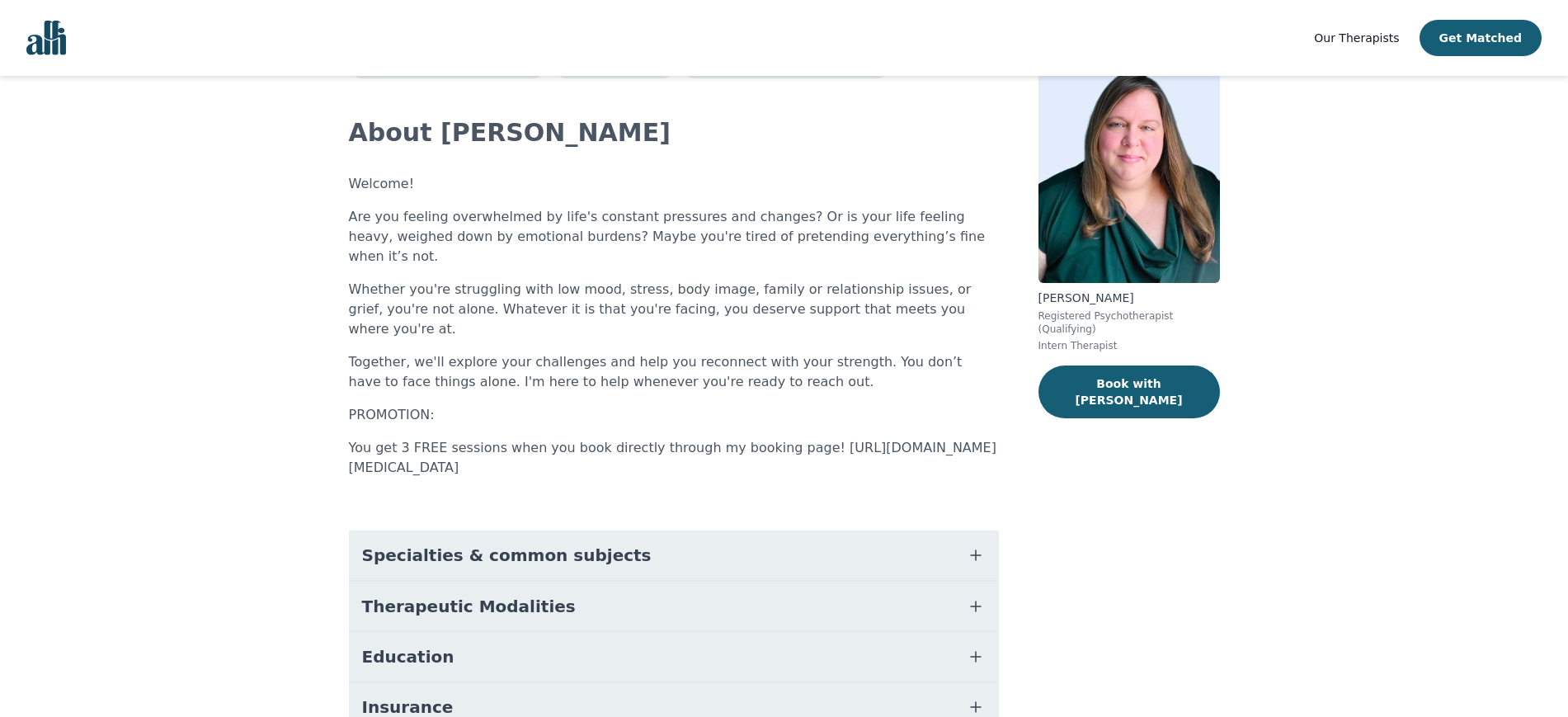
scroll to position [85, 0]
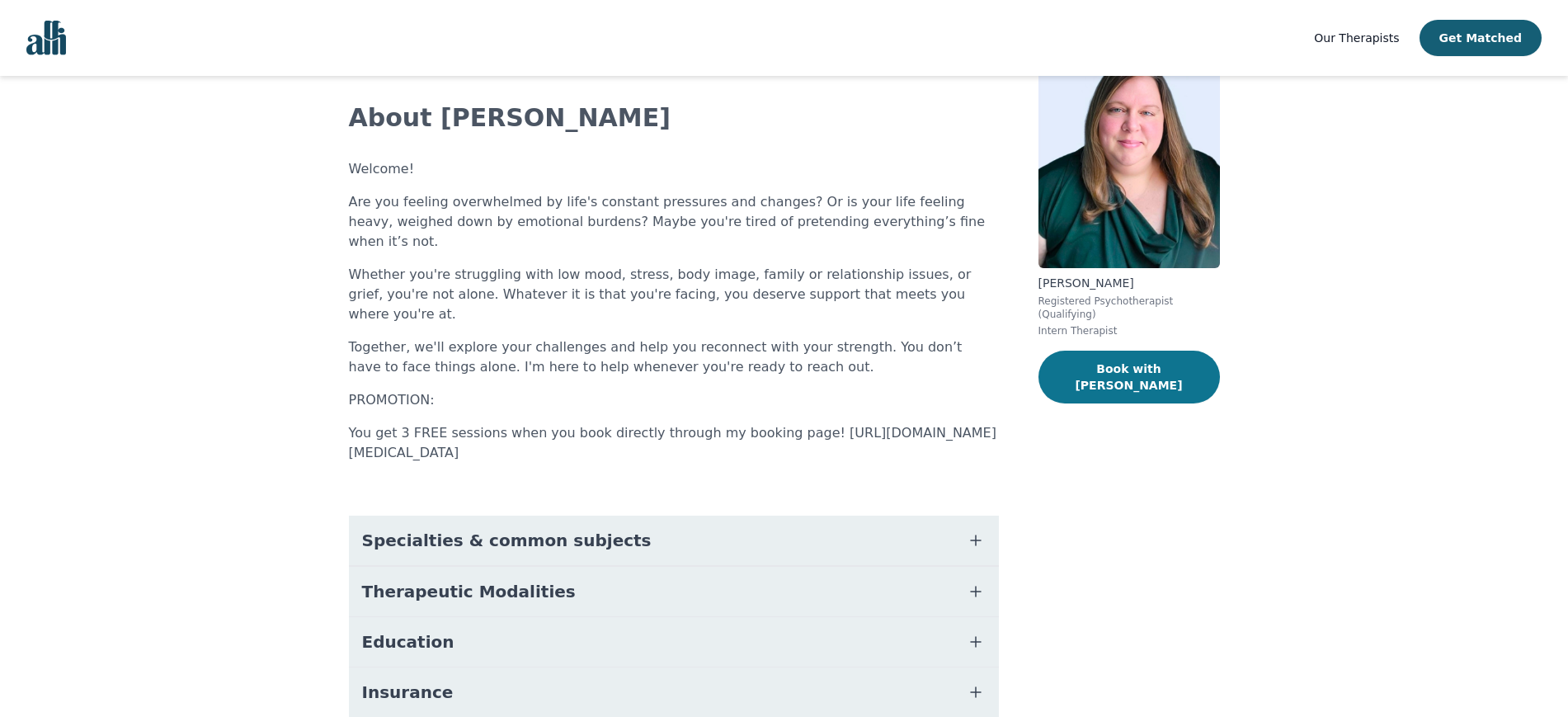
click at [1120, 358] on button "Book with [PERSON_NAME]" at bounding box center [1129, 377] width 181 height 52
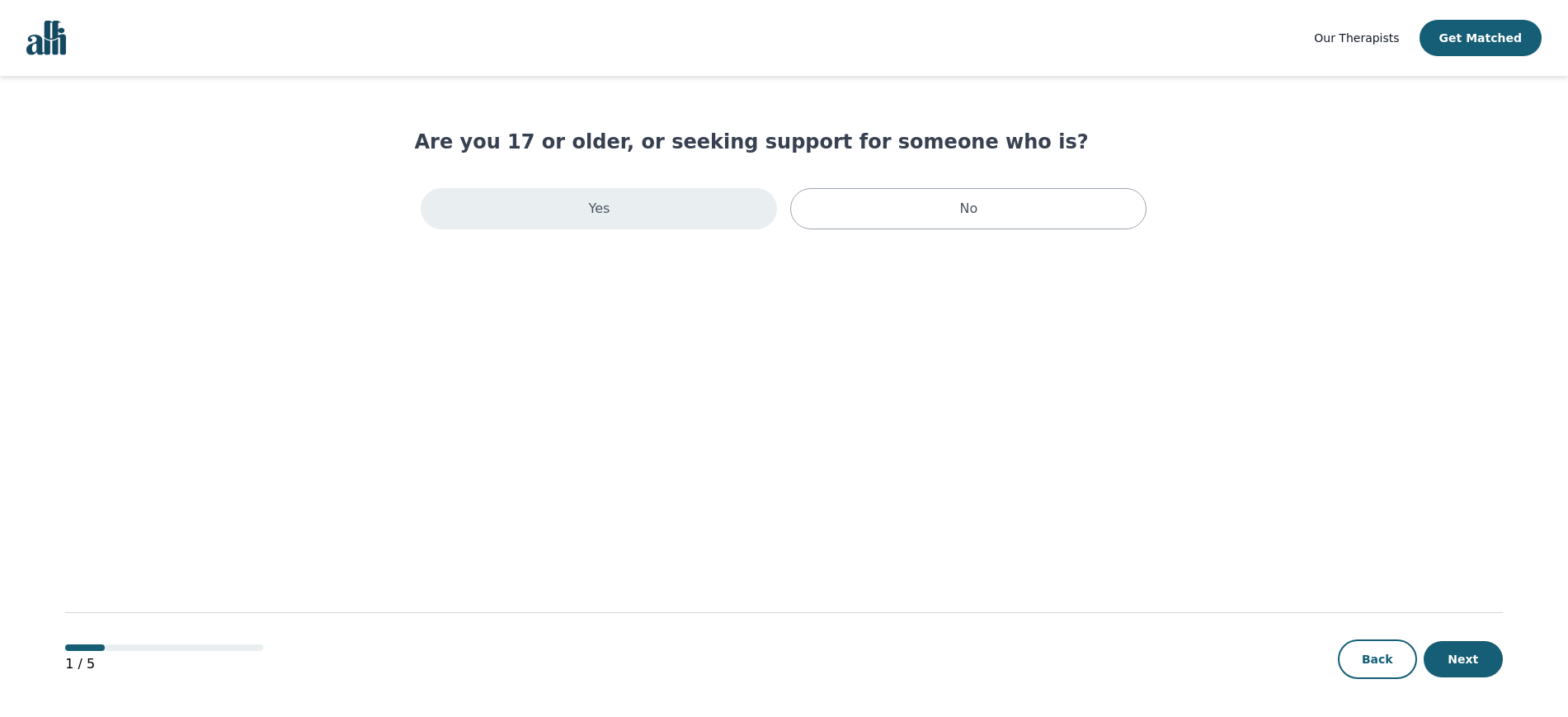
click at [706, 213] on div "Yes" at bounding box center [599, 209] width 356 height 41
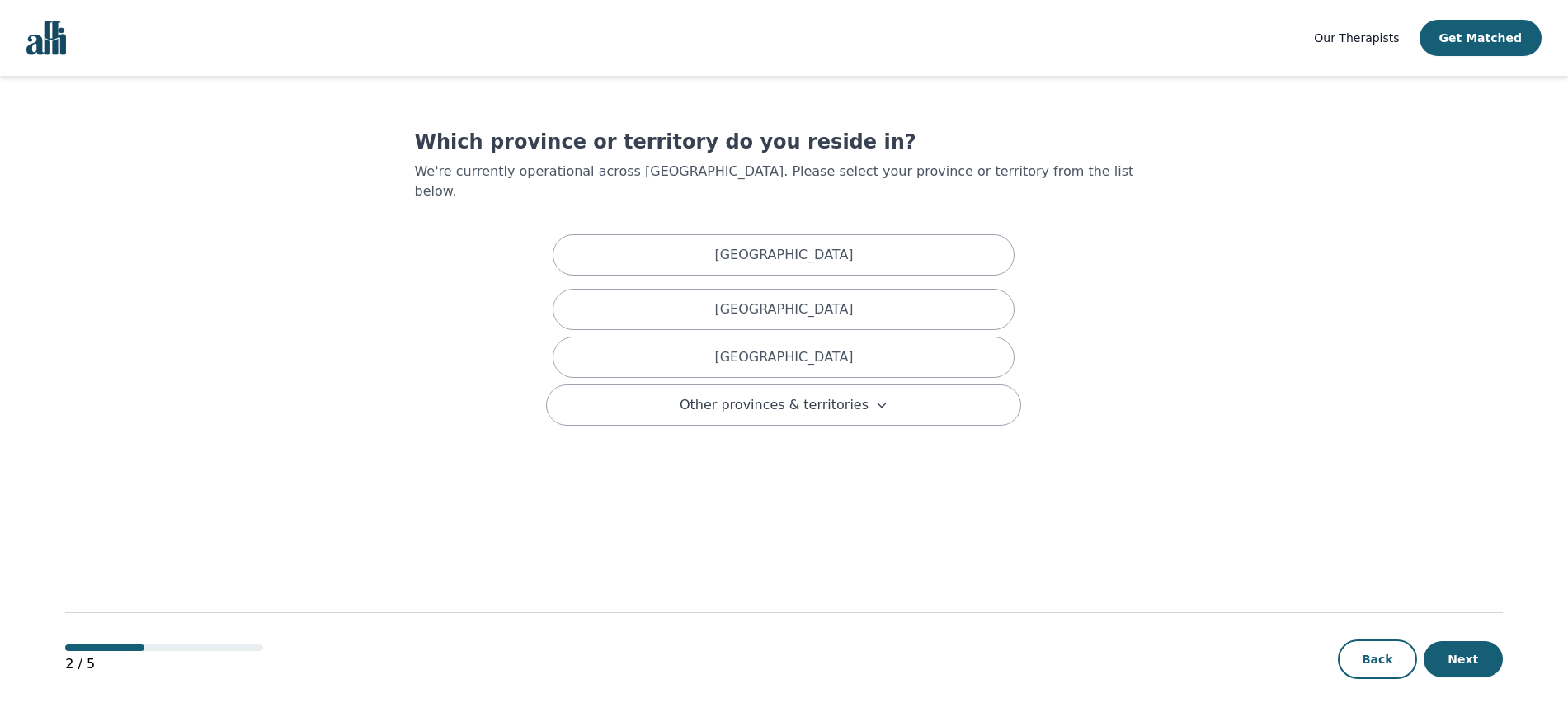
click at [706, 234] on div "[GEOGRAPHIC_DATA]" at bounding box center [784, 255] width 462 height 41
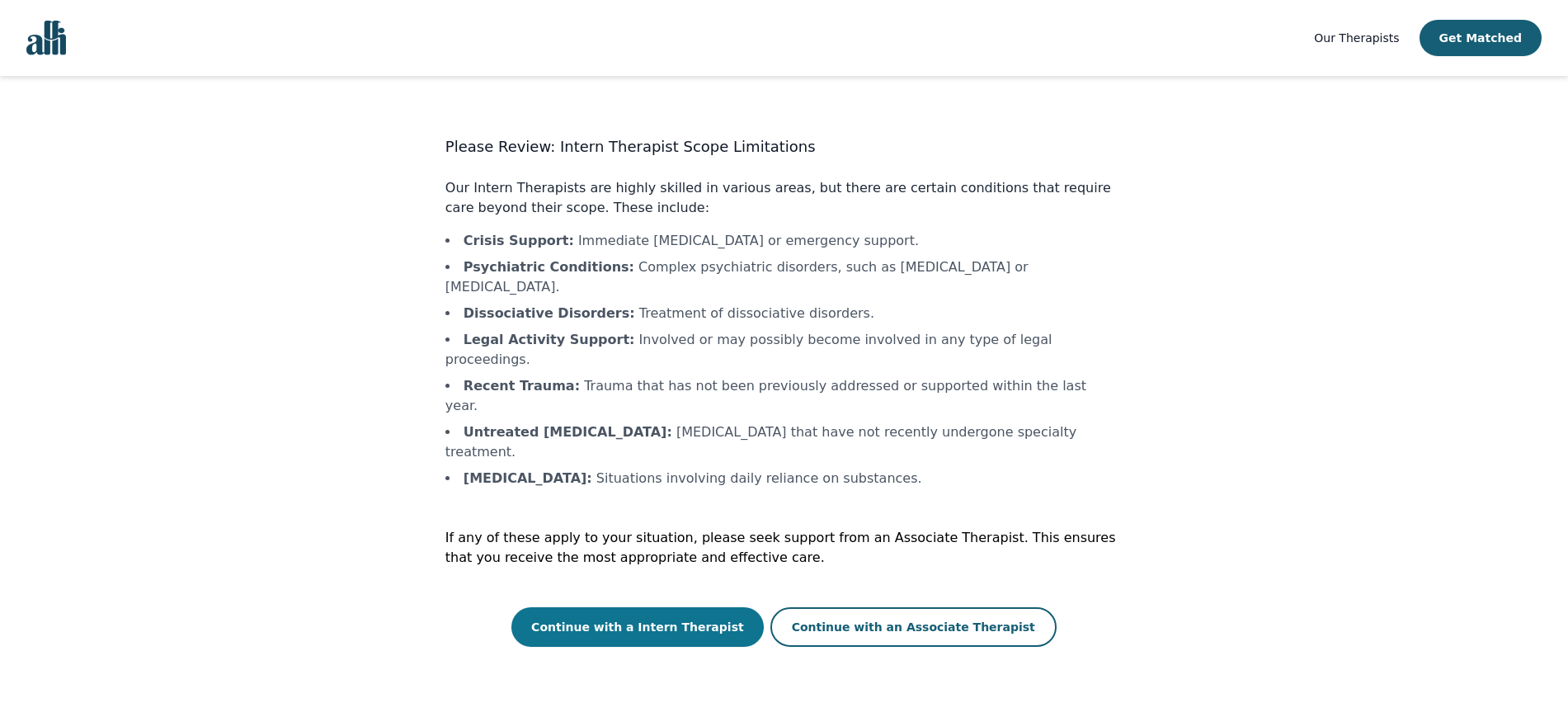
click at [600, 607] on button "Continue with a Intern Therapist" at bounding box center [638, 627] width 253 height 39
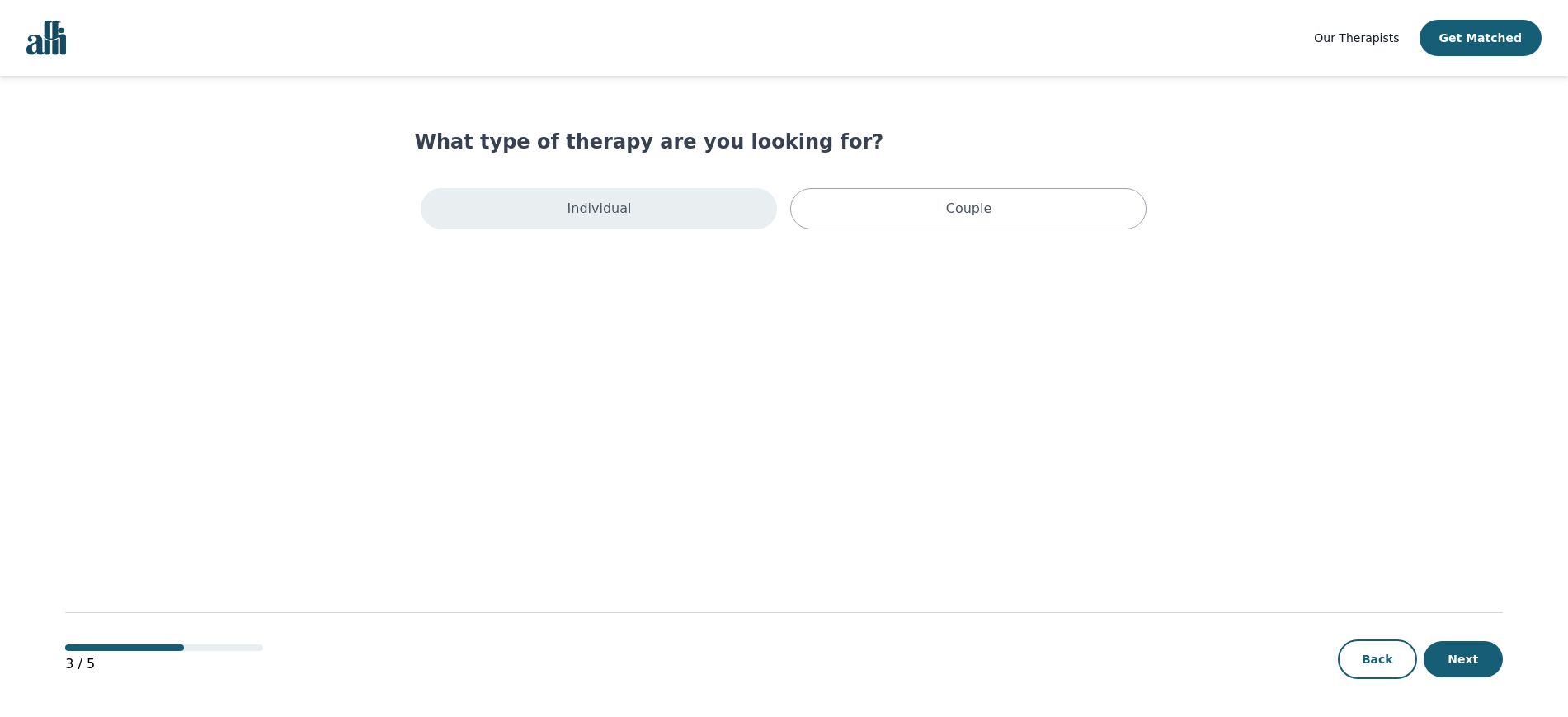
click at [603, 205] on p "Individual" at bounding box center [600, 208] width 65 height 20
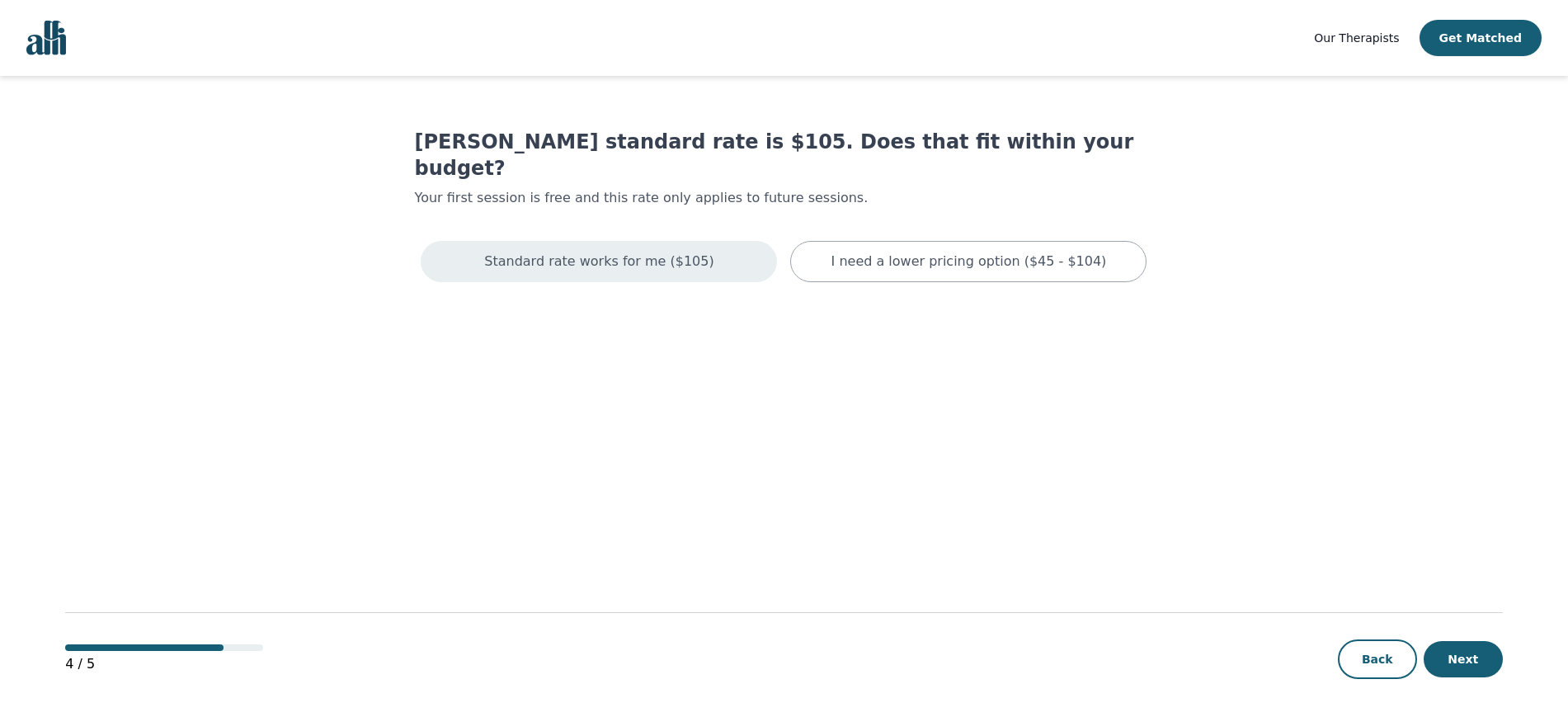
click at [606, 252] on p "Standard rate works for me ($105)" at bounding box center [599, 261] width 229 height 20
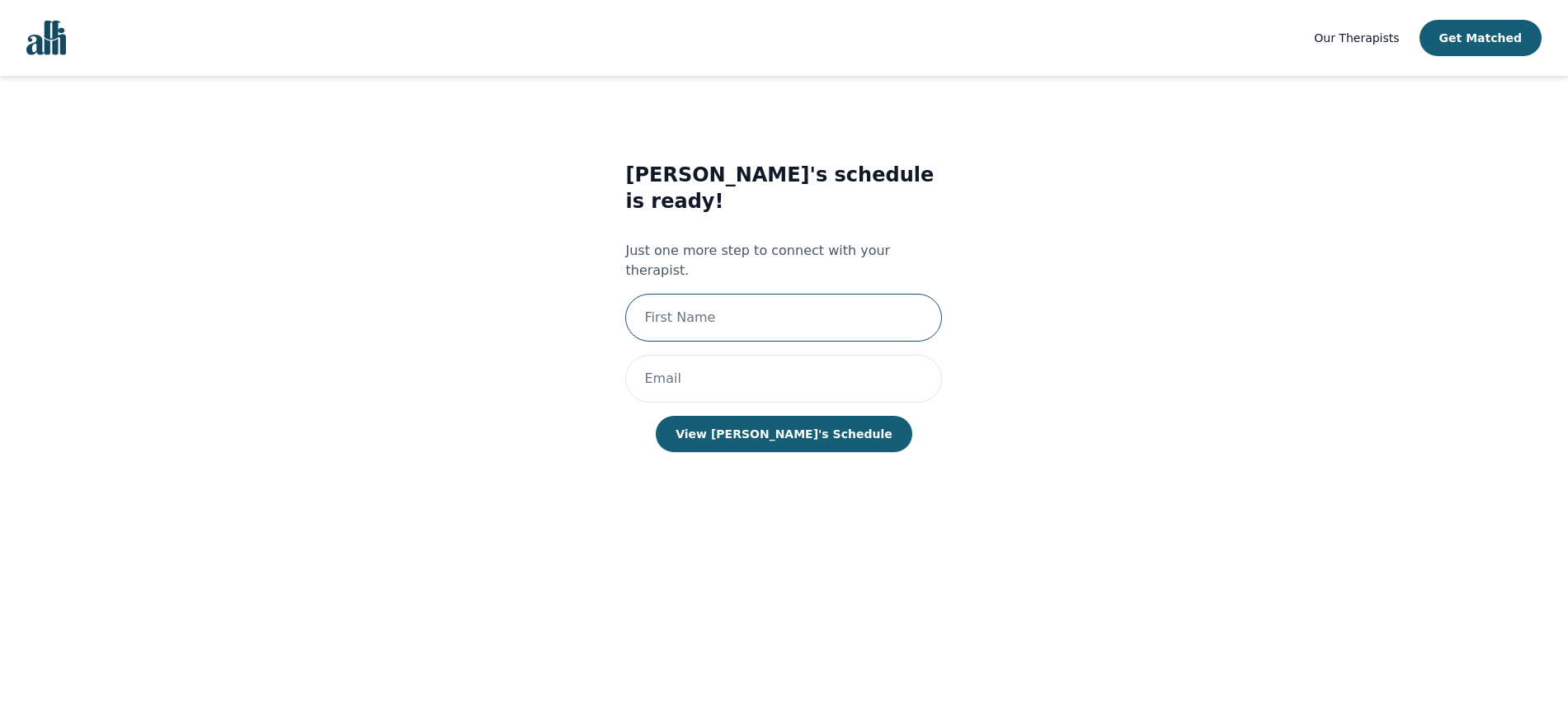
click at [693, 294] on input "text" at bounding box center [783, 317] width 317 height 48
type input "a"
click at [733, 355] on input "email" at bounding box center [783, 378] width 317 height 48
type input "[EMAIL_ADDRESS][DOMAIN_NAME]"
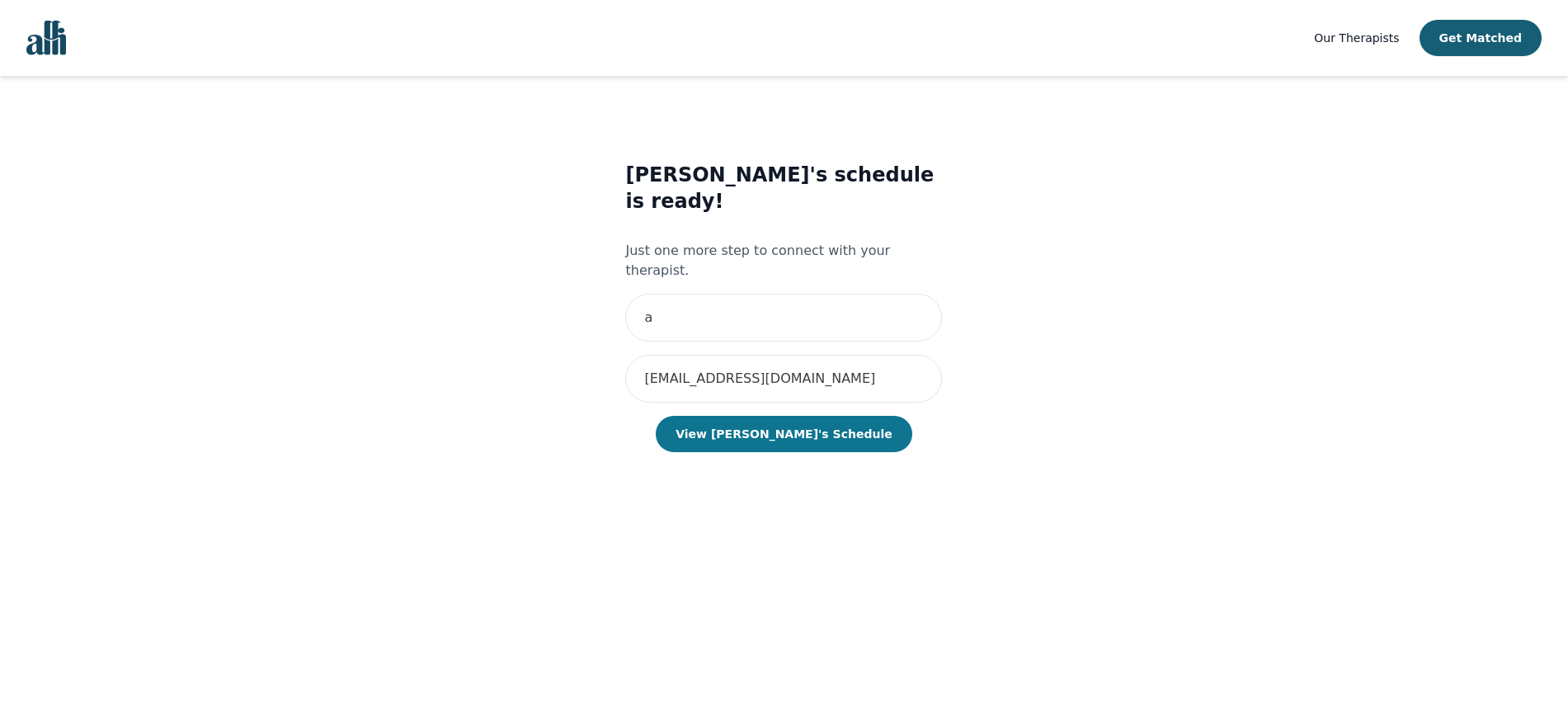
click at [755, 416] on button "View [PERSON_NAME]'s Schedule" at bounding box center [783, 433] width 255 height 37
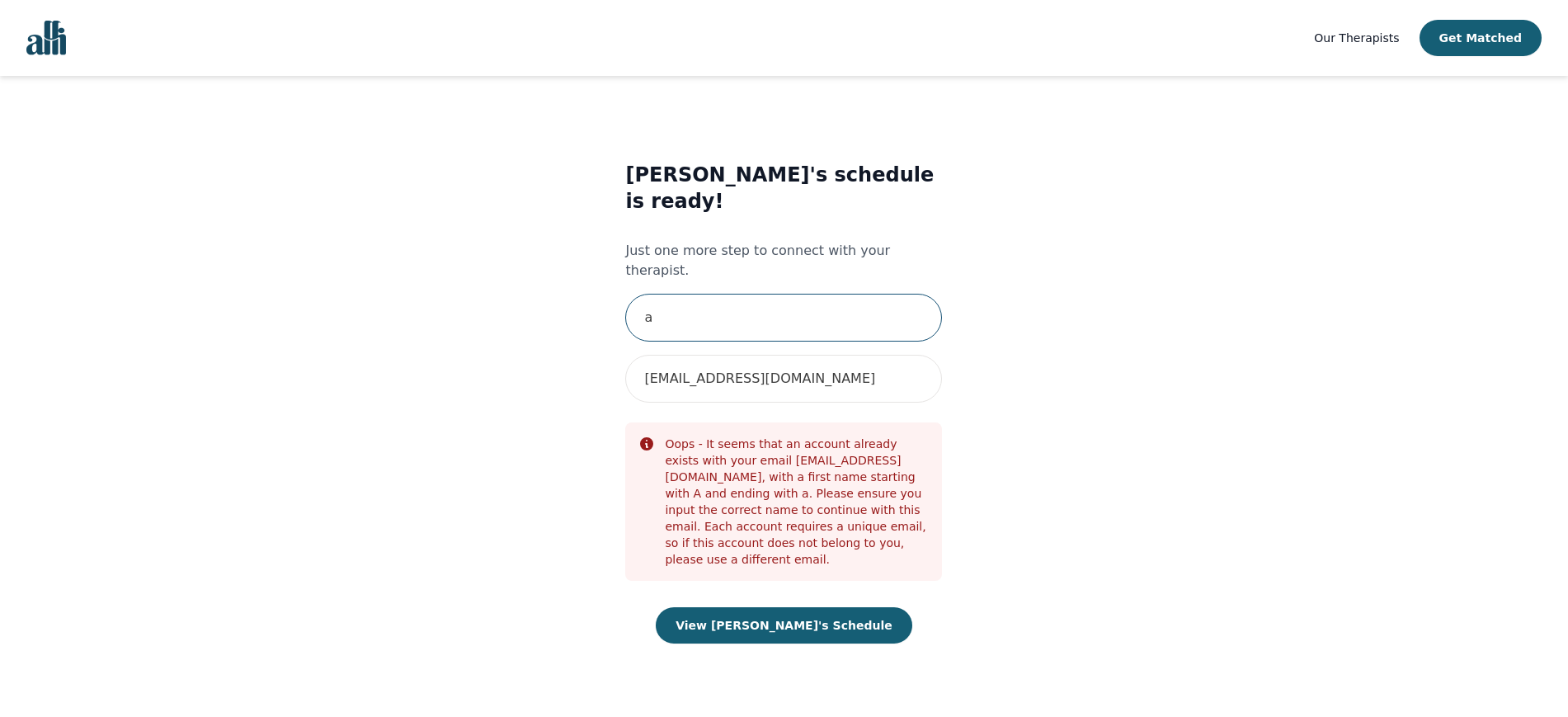
click at [675, 294] on input "a" at bounding box center [783, 317] width 317 height 48
type input "[PERSON_NAME]"
click at [790, 607] on button "View [PERSON_NAME]'s Schedule" at bounding box center [783, 625] width 255 height 37
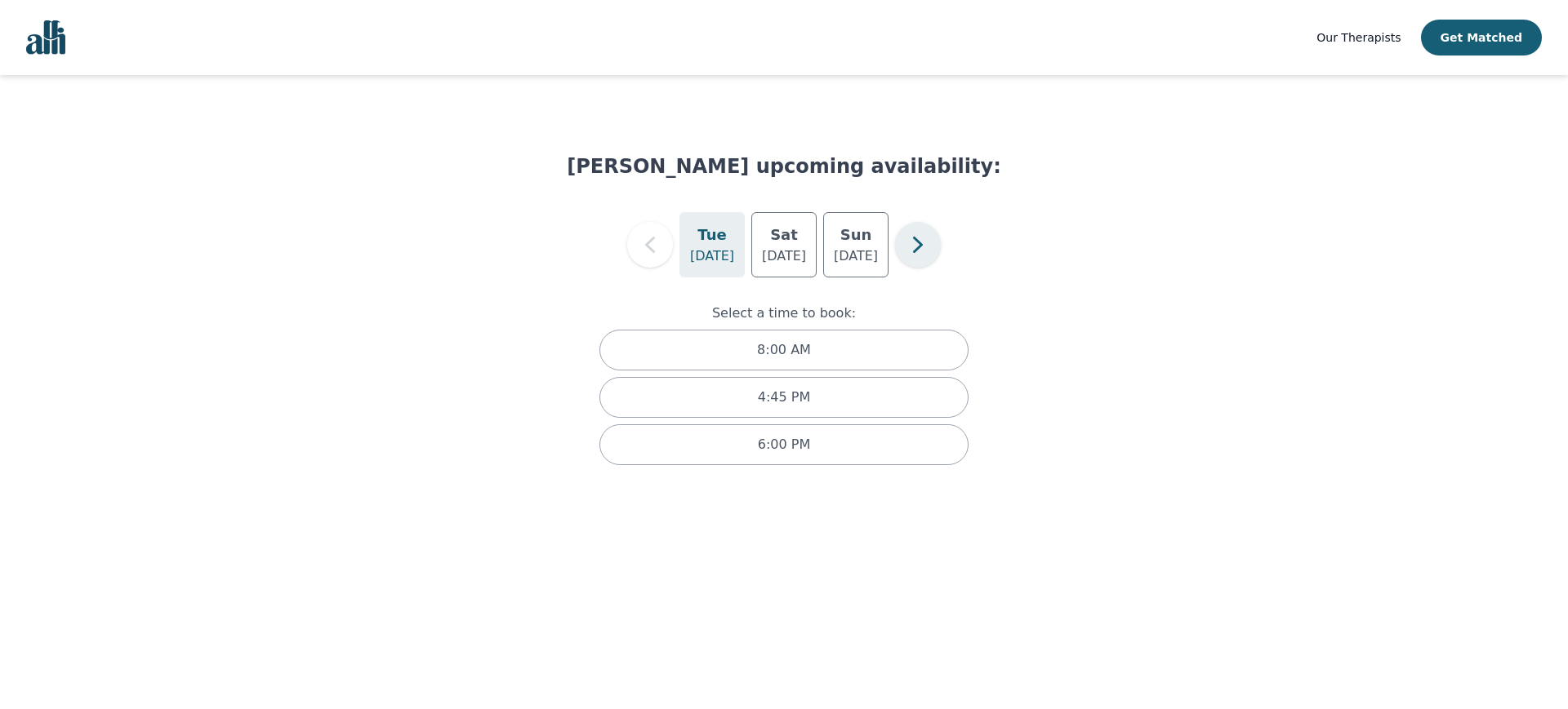
click at [922, 257] on icon "button" at bounding box center [917, 244] width 32 height 32
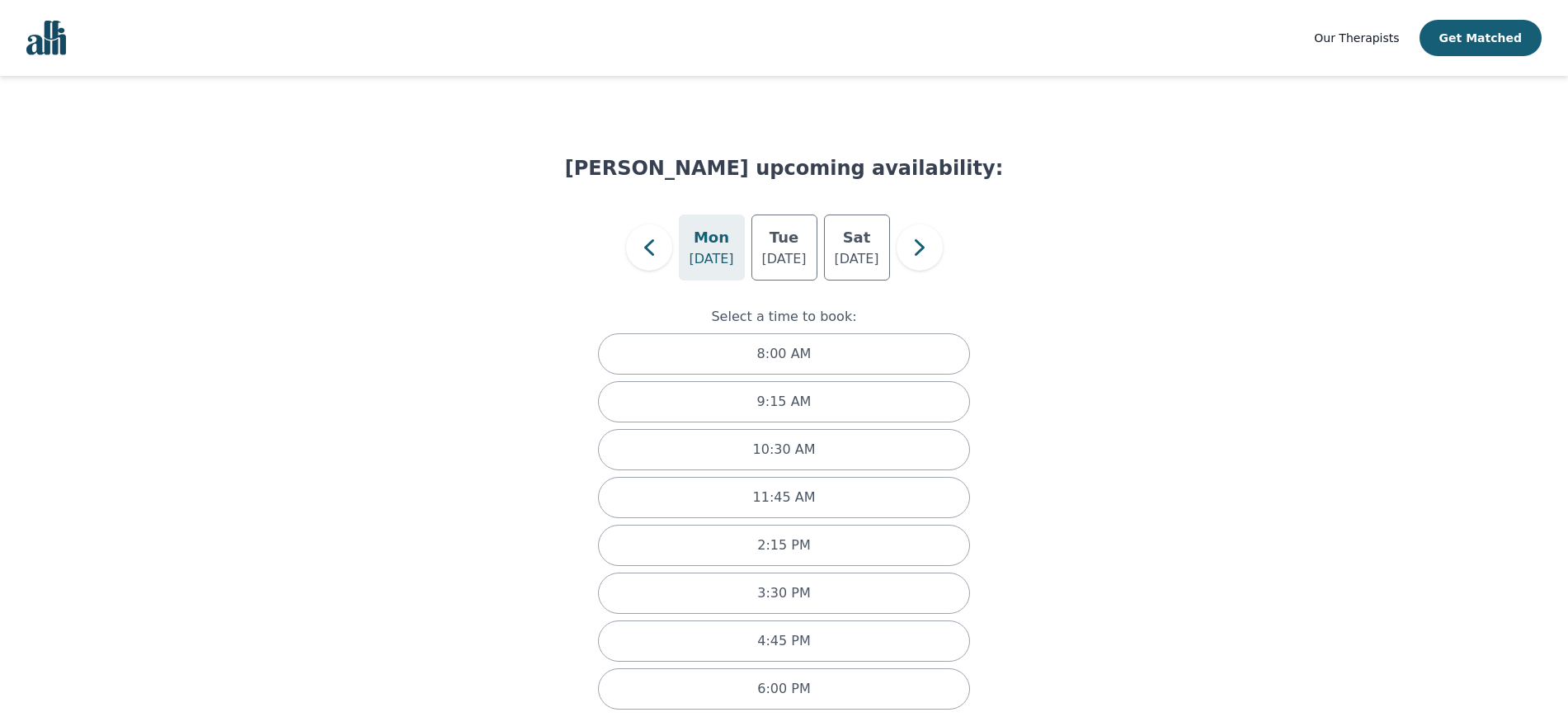
scroll to position [25, 0]
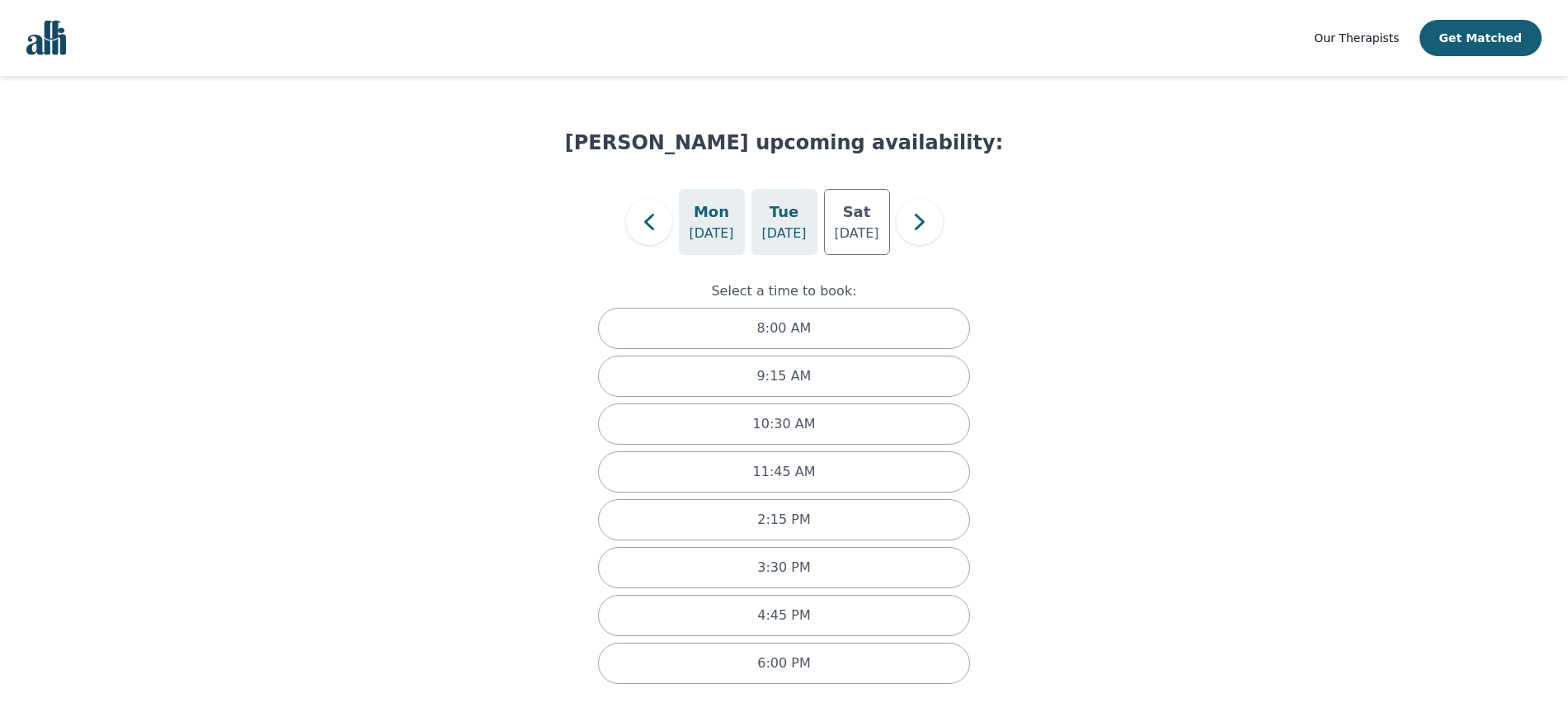
click at [805, 246] on div "[DATE]" at bounding box center [784, 222] width 66 height 66
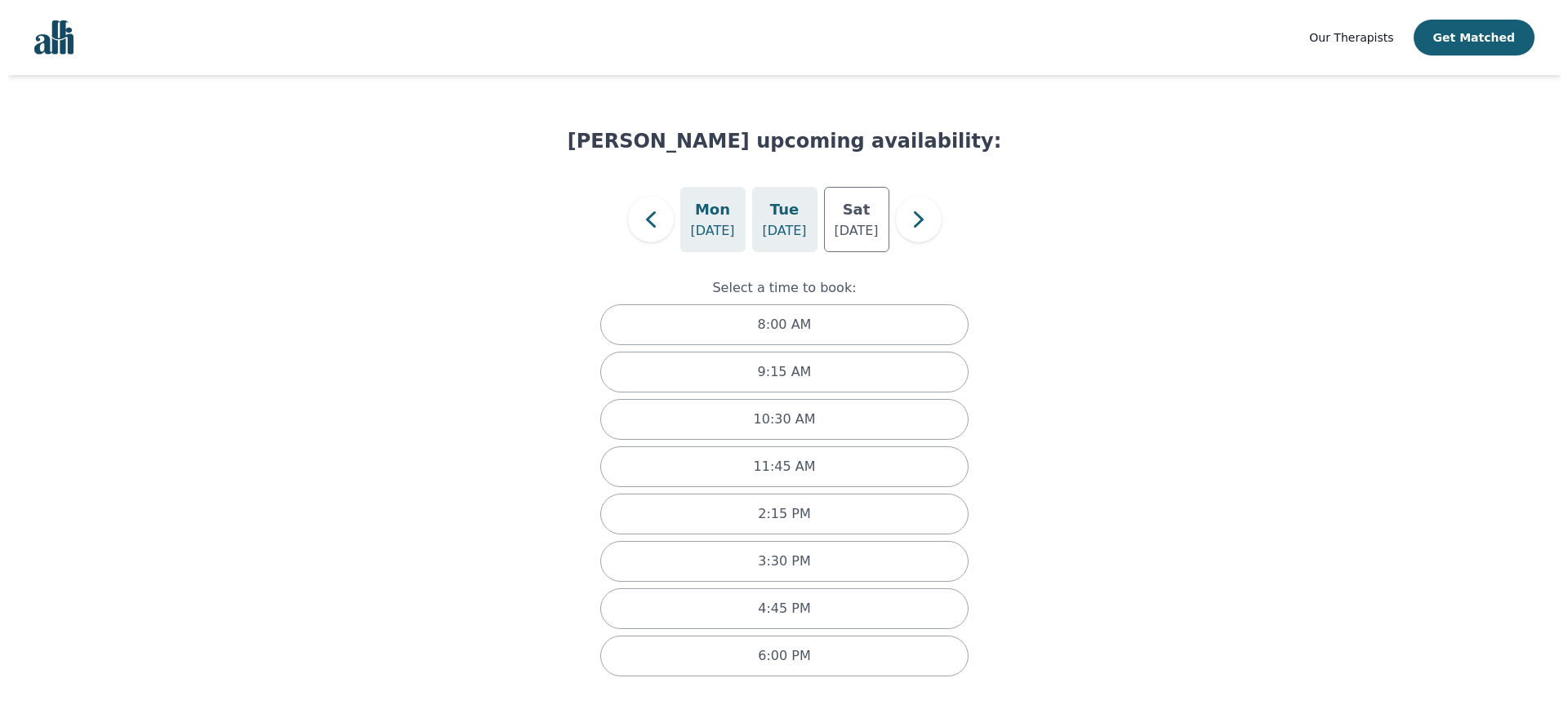
scroll to position [0, 0]
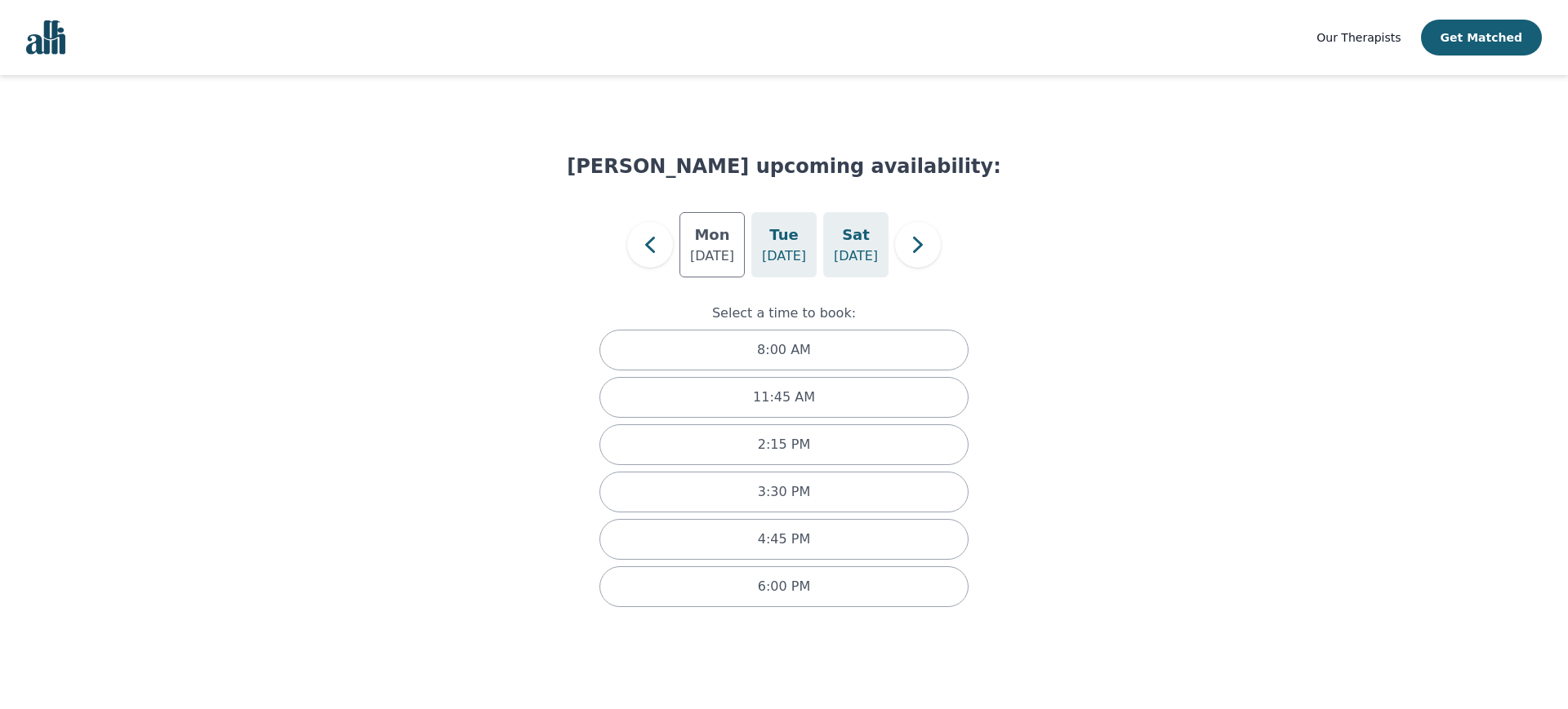
click at [859, 249] on p "[DATE]" at bounding box center [856, 255] width 44 height 19
click at [930, 233] on icon "button" at bounding box center [917, 244] width 32 height 32
click at [646, 230] on icon "button" at bounding box center [649, 244] width 32 height 32
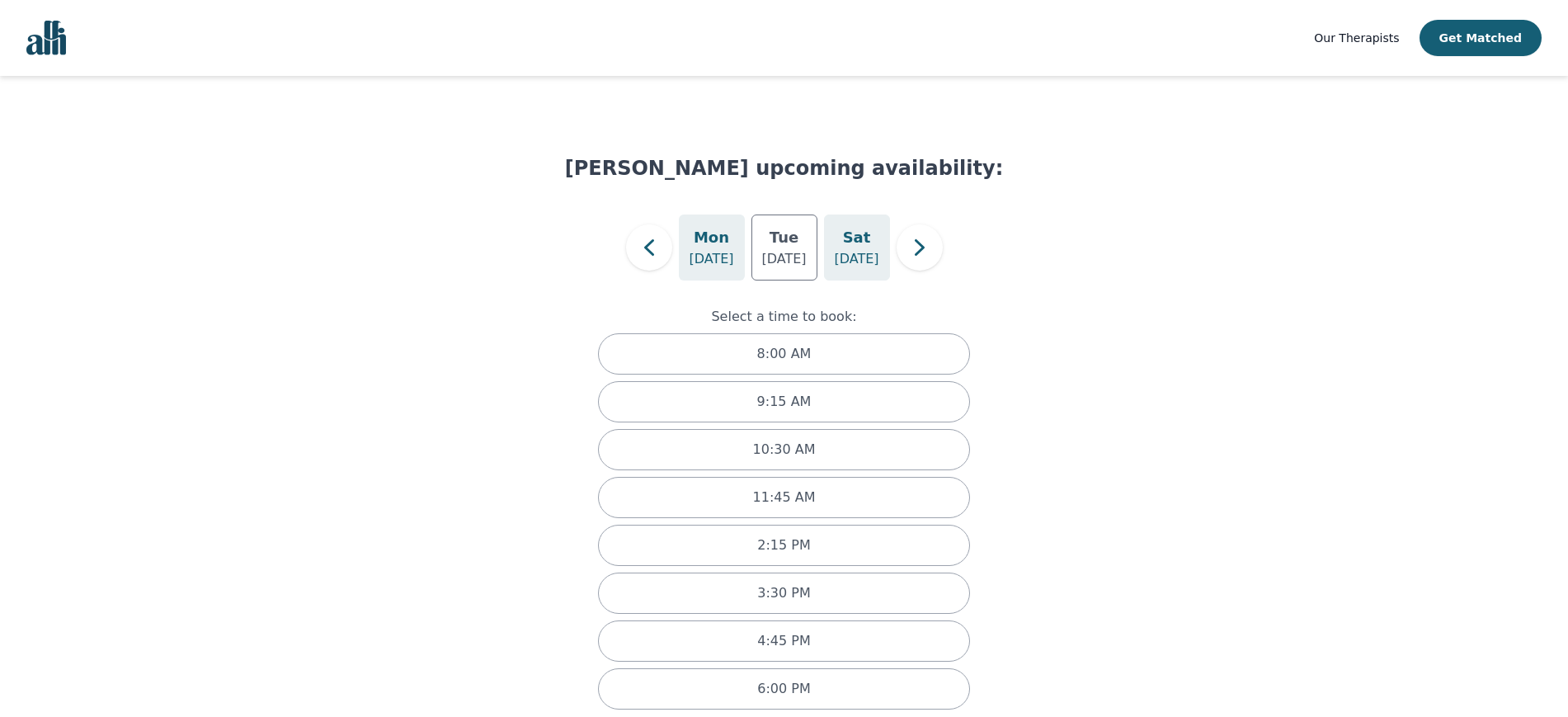
click at [840, 235] on div "[DATE]" at bounding box center [857, 247] width 66 height 66
